Goal: Use online tool/utility: Utilize a website feature to perform a specific function

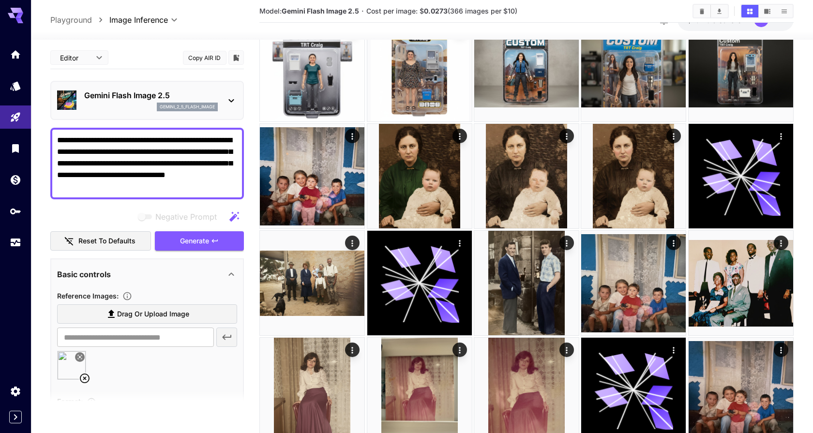
scroll to position [285, 0]
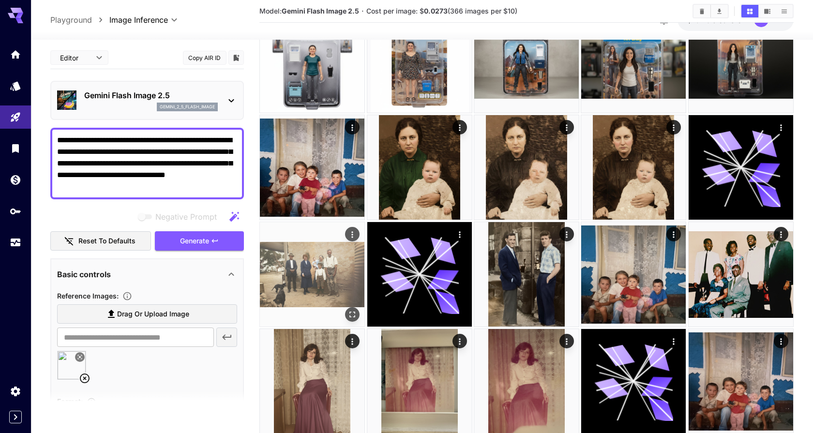
click at [350, 312] on icon "Open in fullscreen" at bounding box center [353, 315] width 6 height 6
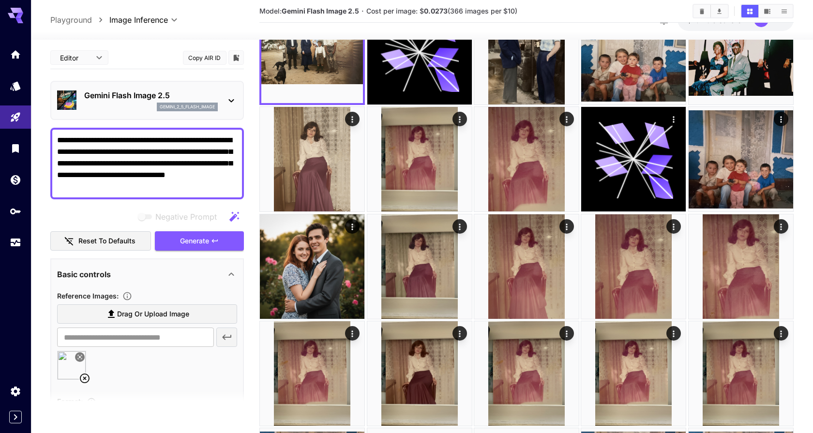
scroll to position [521, 0]
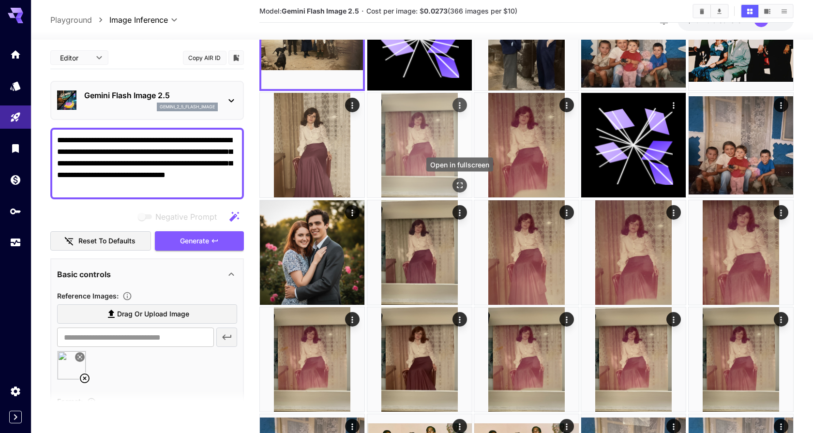
click at [456, 185] on icon "Open in fullscreen" at bounding box center [460, 186] width 10 height 10
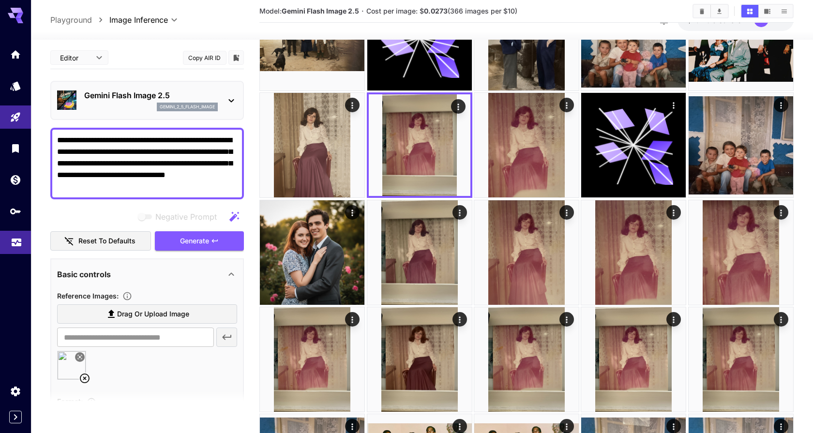
click at [12, 243] on icon "Usage" at bounding box center [17, 241] width 10 height 5
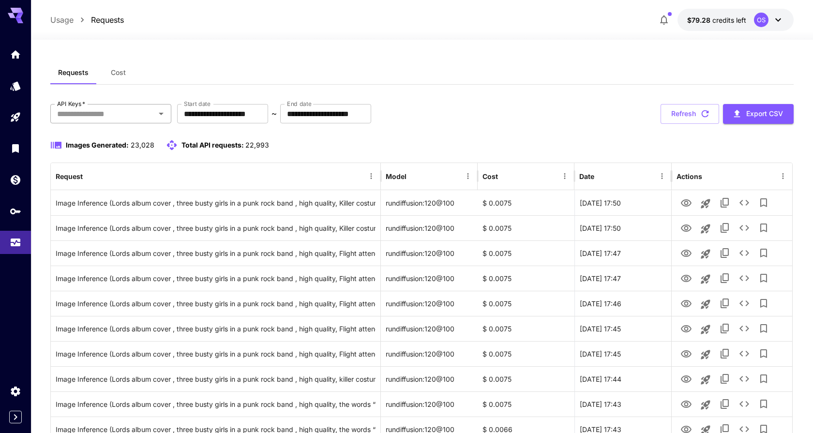
click at [105, 117] on input "API Keys   *" at bounding box center [102, 114] width 99 height 14
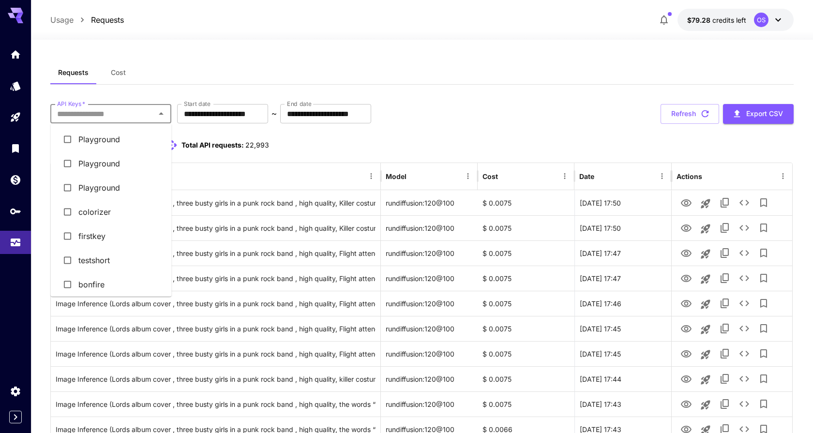
scroll to position [52, 0]
click at [116, 163] on li "colorizer" at bounding box center [111, 160] width 121 height 24
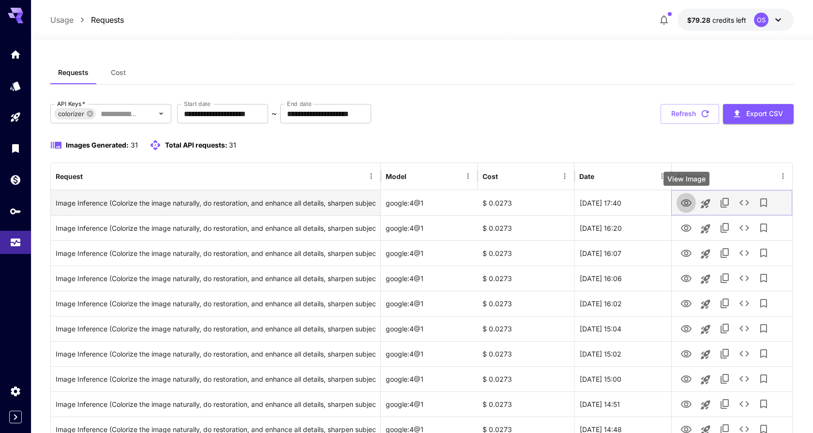
click at [688, 205] on icon "View Image" at bounding box center [686, 203] width 12 height 12
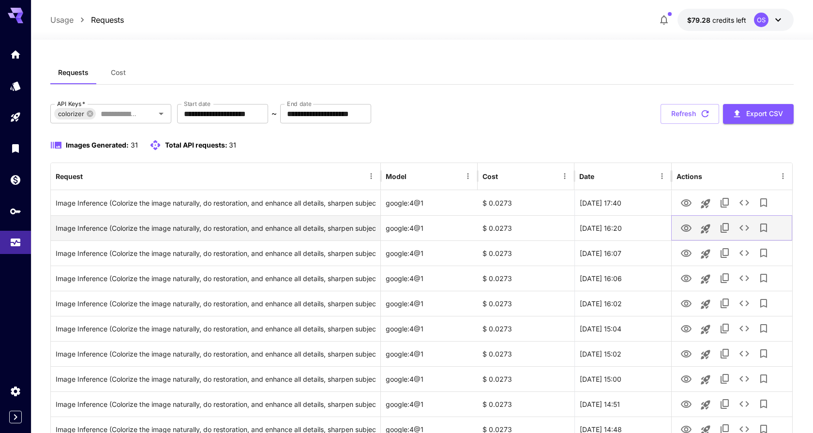
click at [693, 229] on button "View Image" at bounding box center [685, 228] width 19 height 20
click at [684, 228] on icon "View Image" at bounding box center [686, 228] width 11 height 7
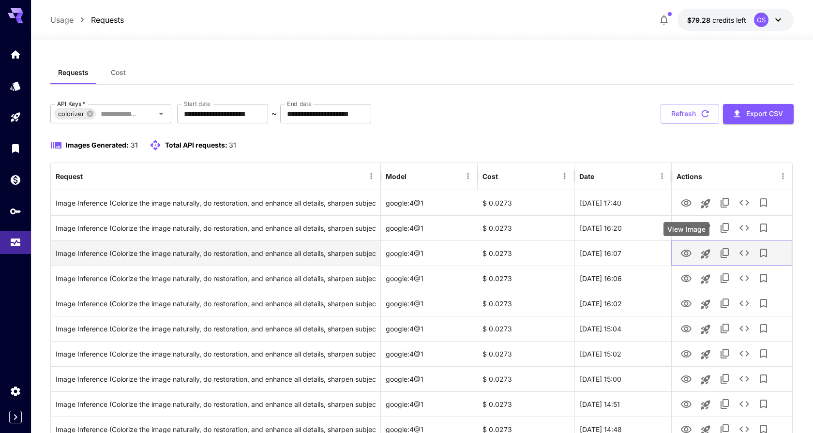
click at [689, 256] on icon "View Image" at bounding box center [686, 254] width 12 height 12
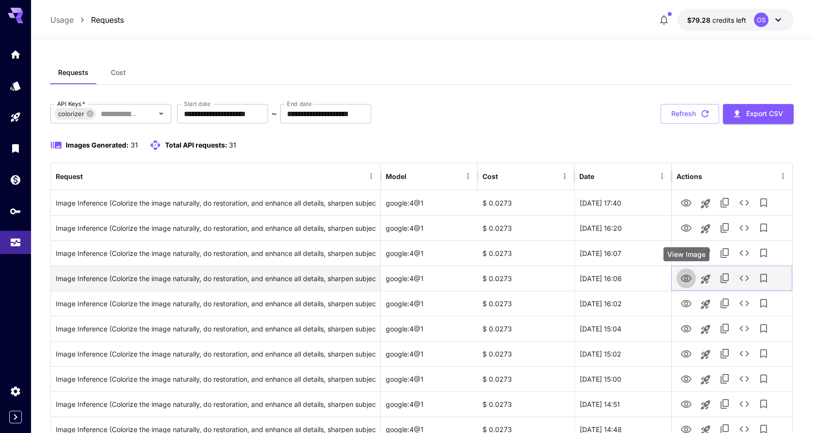
click at [688, 279] on icon "View Image" at bounding box center [686, 279] width 12 height 12
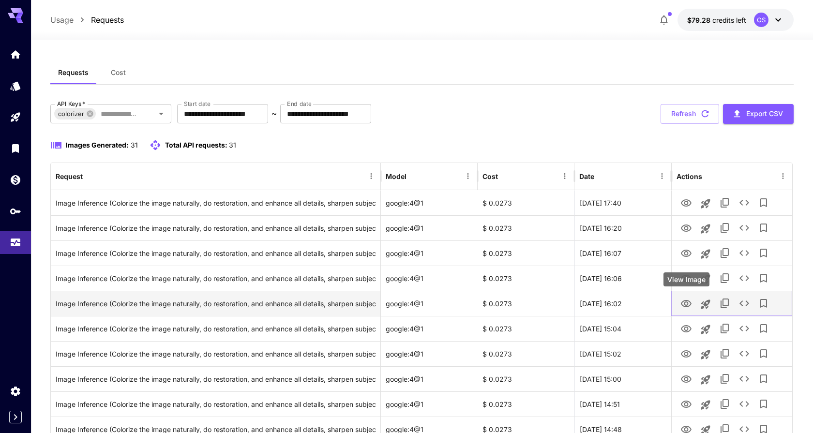
click at [685, 305] on icon "View Image" at bounding box center [686, 303] width 11 height 7
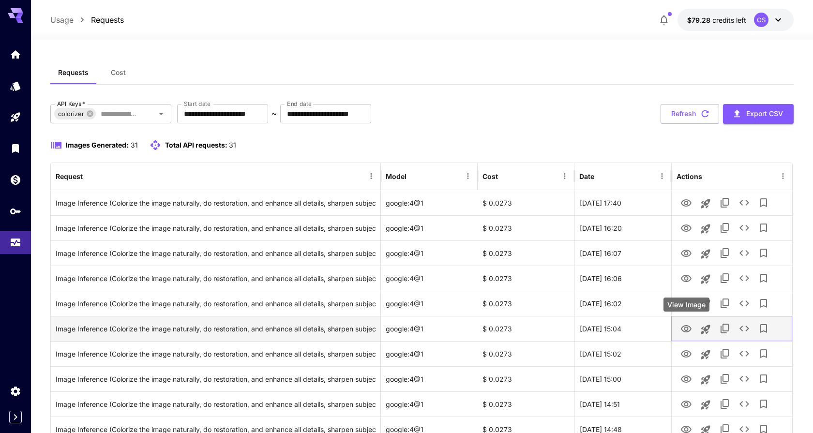
click at [685, 328] on icon "View Image" at bounding box center [686, 328] width 11 height 7
